Goal: Download file/media

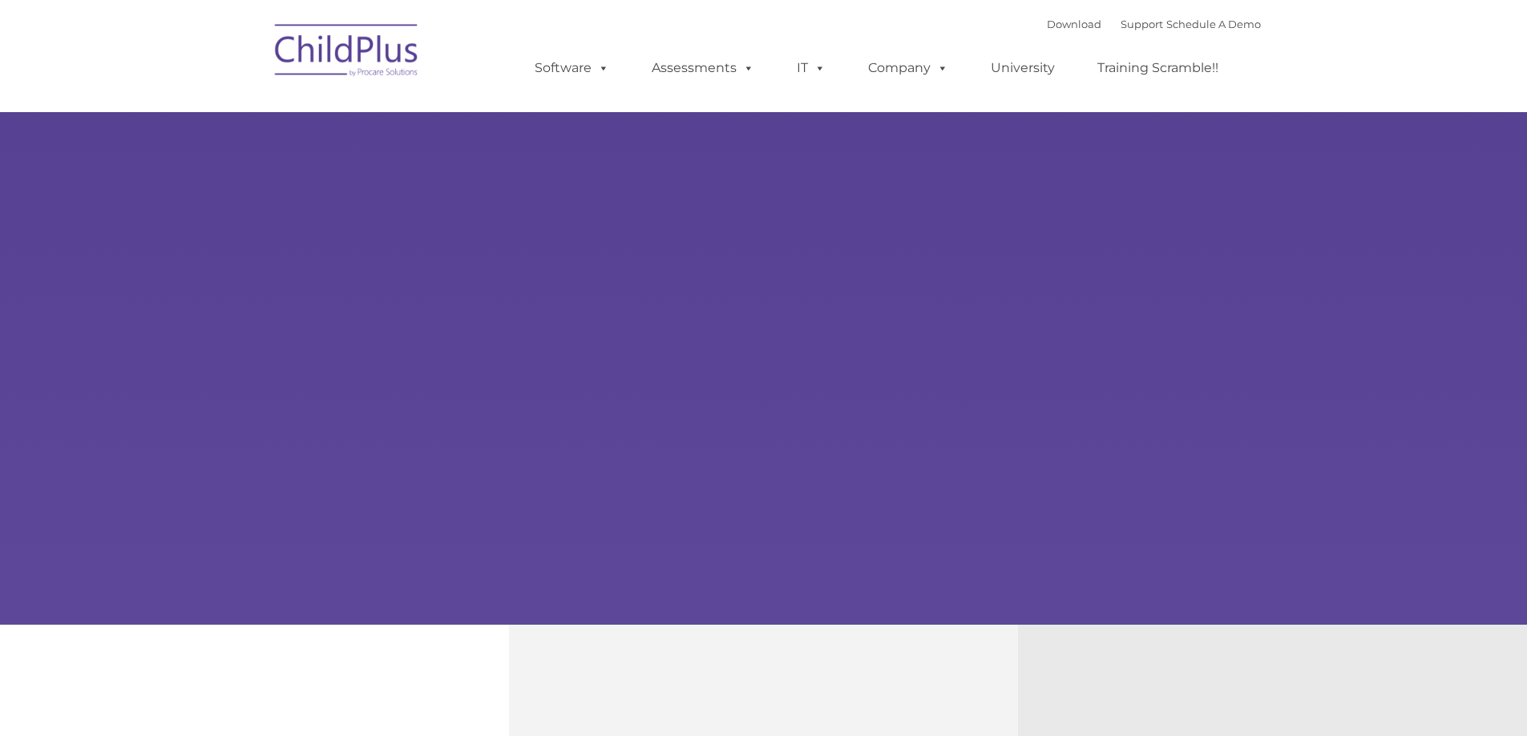
select select "MEDIUM"
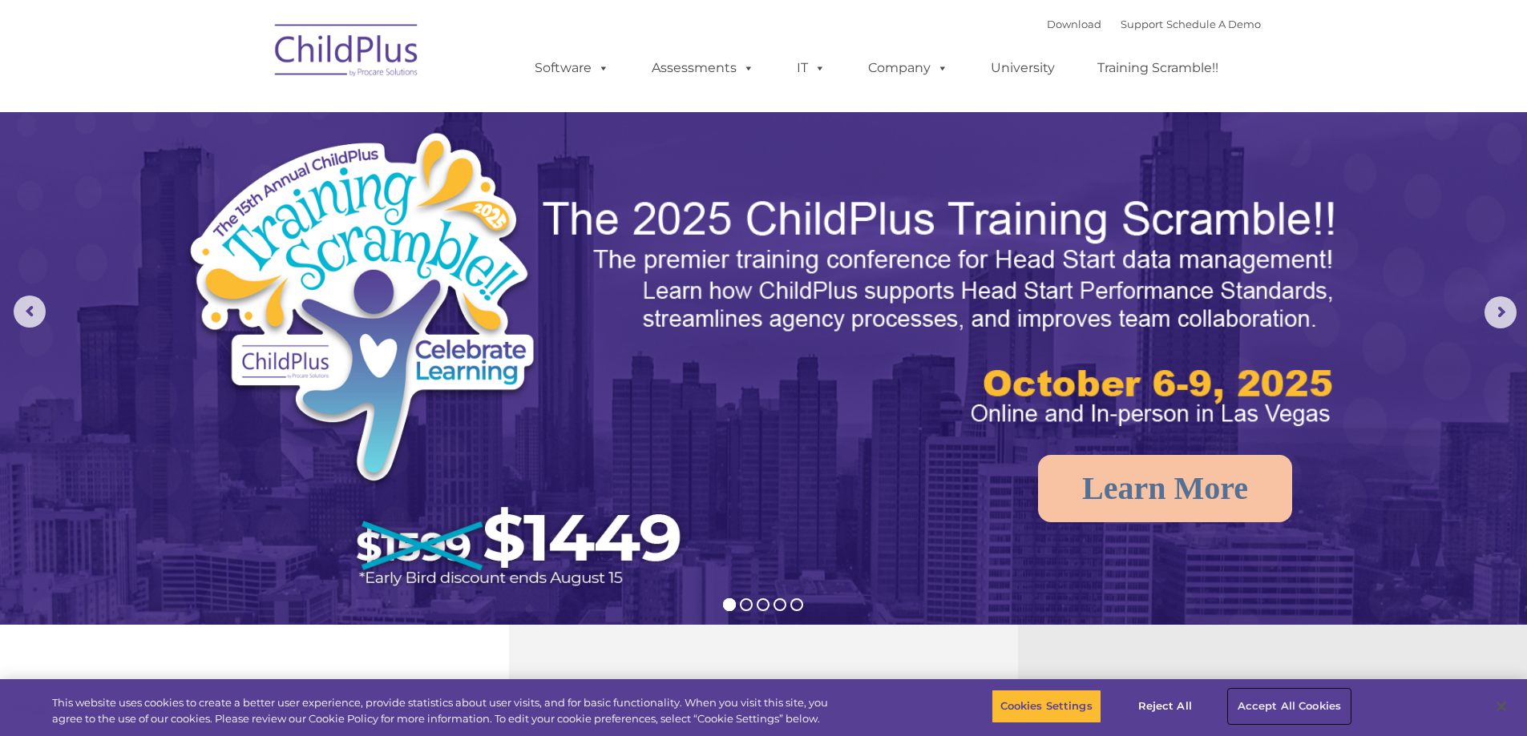
click at [1289, 700] on button "Accept All Cookies" at bounding box center [1289, 707] width 121 height 34
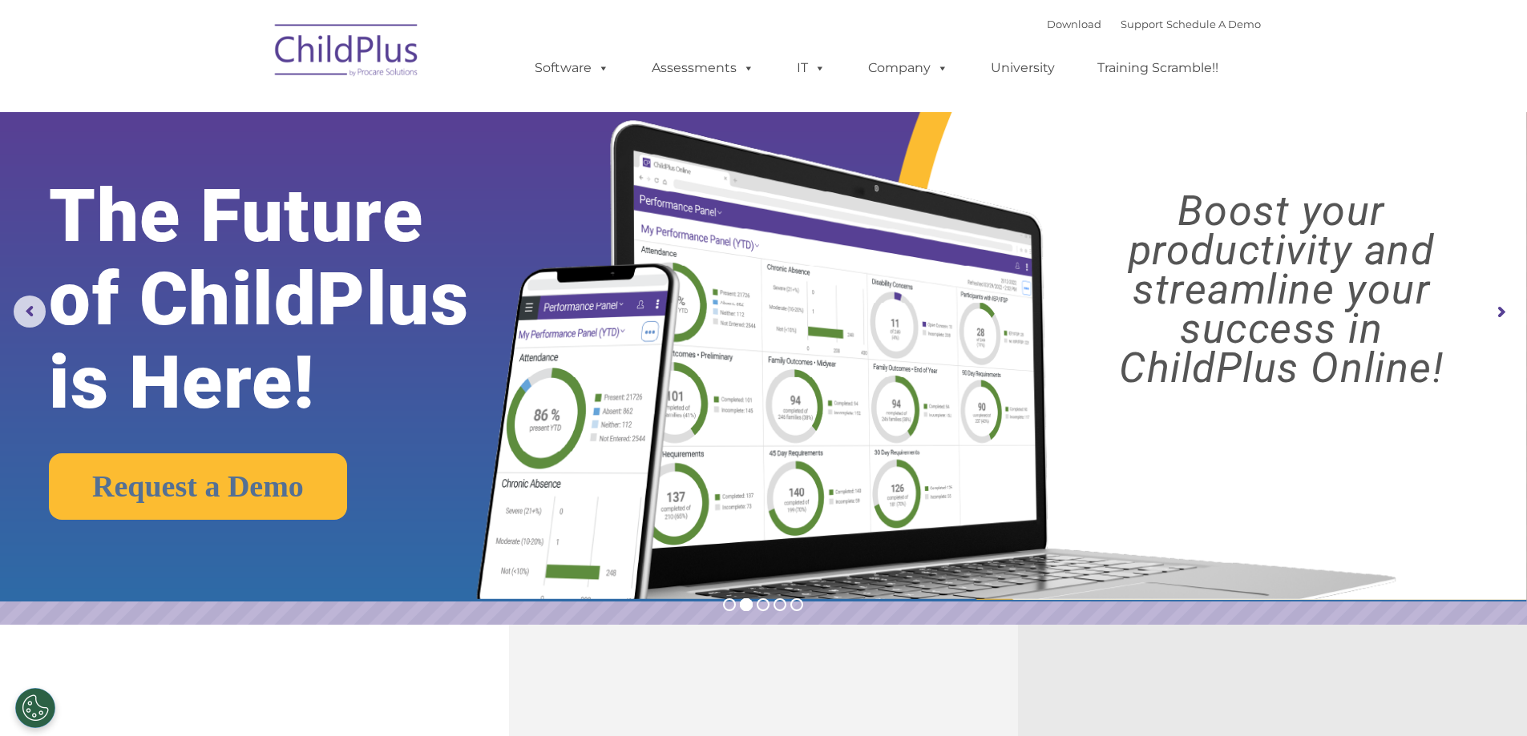
click at [1047, 30] on div "Download Support | Schedule A Demo " at bounding box center [1154, 24] width 214 height 24
click at [1047, 21] on link "Download" at bounding box center [1074, 24] width 54 height 13
click at [352, 60] on img at bounding box center [347, 53] width 160 height 80
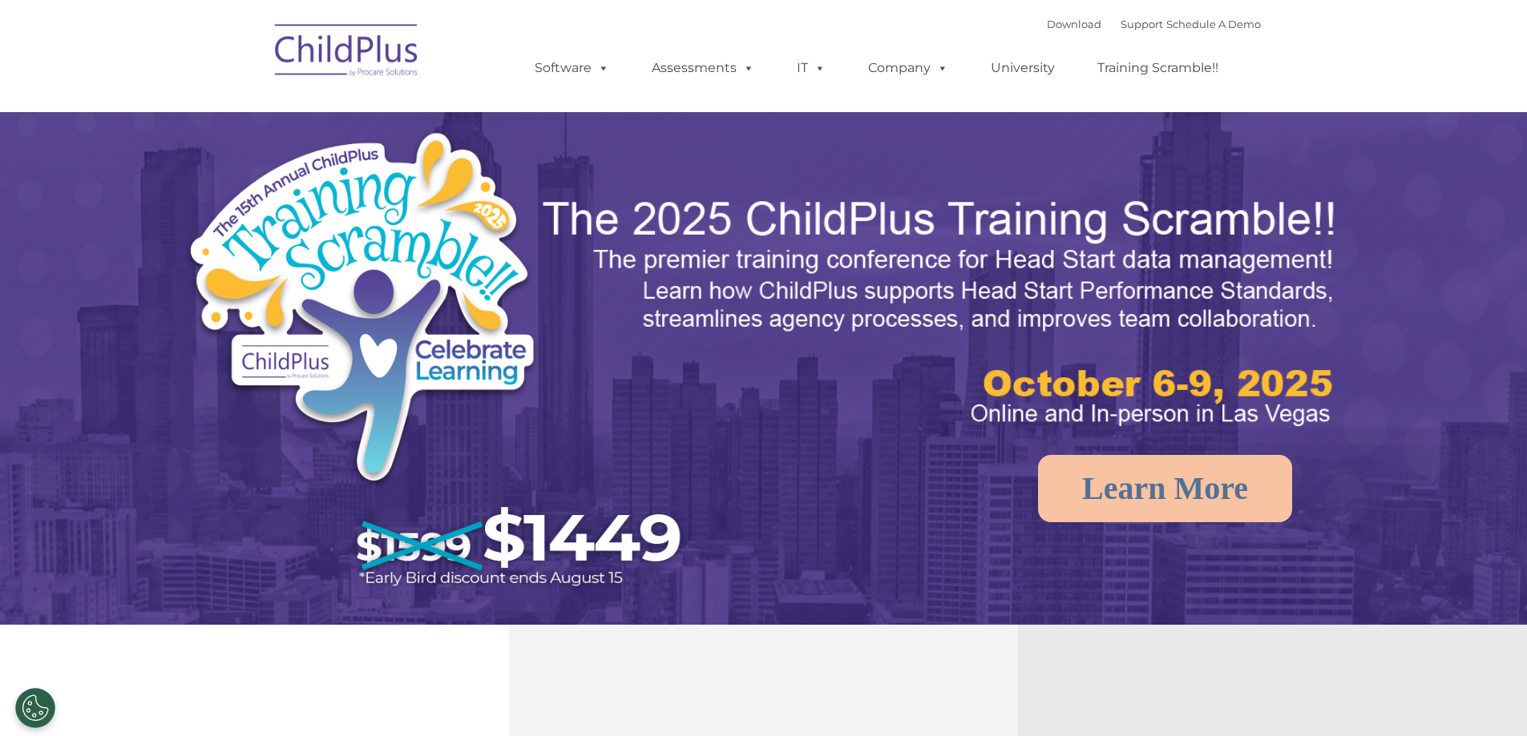
select select "MEDIUM"
